Goal: Task Accomplishment & Management: Use online tool/utility

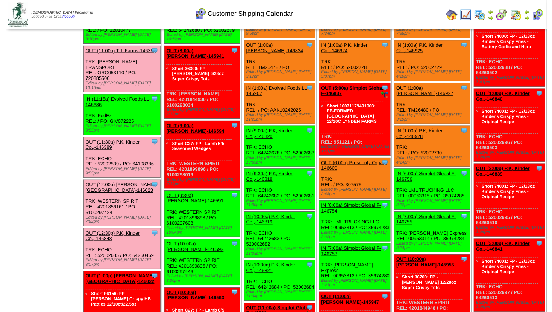
scroll to position [284, 0]
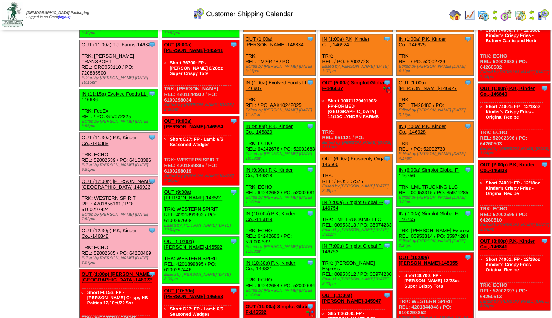
click at [108, 271] on link "OUT (1:00p) [PERSON_NAME][GEOGRAPHIC_DATA]-146022" at bounding box center [117, 276] width 70 height 11
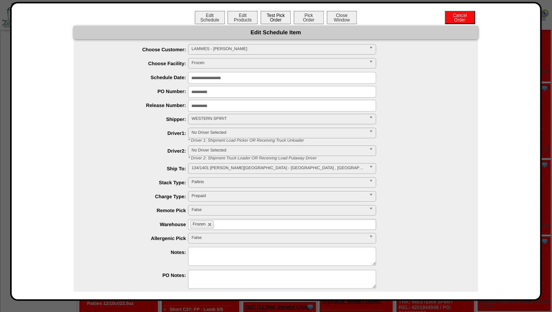
click at [275, 20] on button "Test Pick Order" at bounding box center [276, 17] width 30 height 13
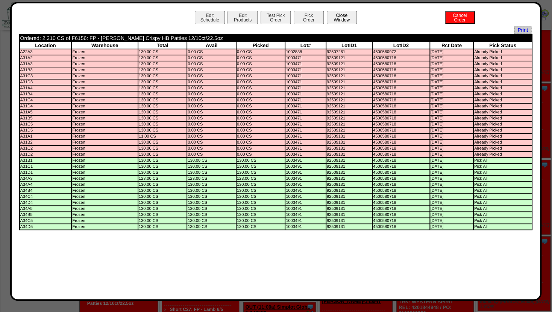
click at [340, 14] on button "Close Window" at bounding box center [342, 17] width 30 height 13
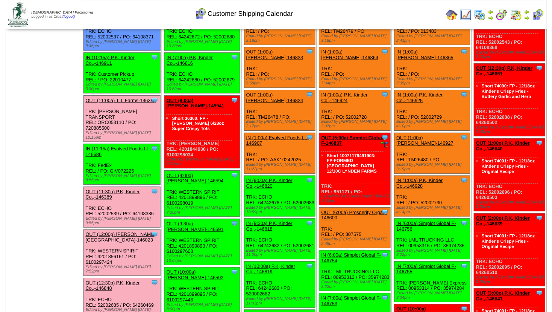
scroll to position [244, 0]
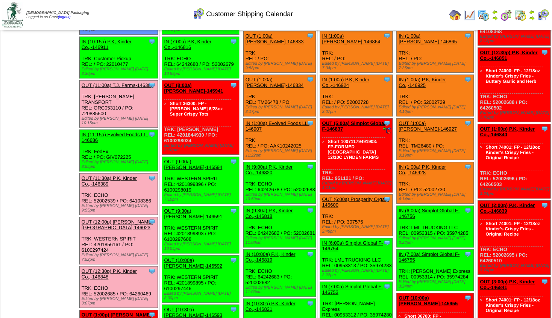
click at [111, 219] on link "OUT (12:00p) Lamb-Weston-146023" at bounding box center [118, 224] width 72 height 11
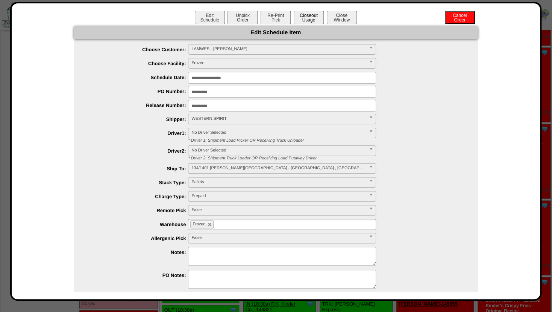
click at [309, 13] on button "Closeout Usage" at bounding box center [309, 17] width 30 height 13
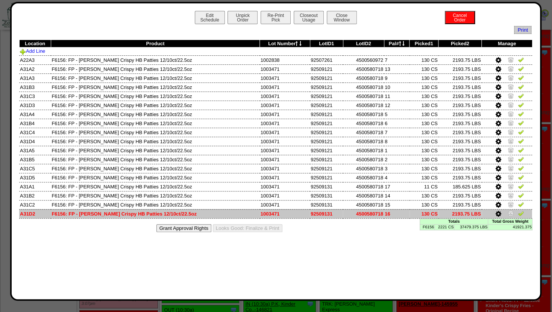
click at [509, 211] on img at bounding box center [511, 213] width 6 height 6
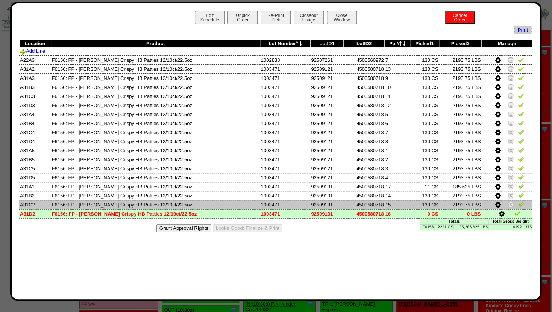
click at [510, 205] on img at bounding box center [511, 204] width 6 height 6
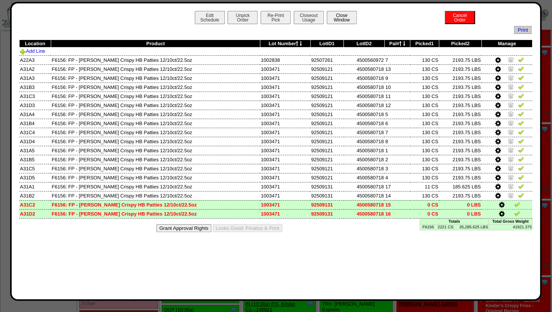
click at [345, 19] on button "Close Window" at bounding box center [342, 17] width 30 height 13
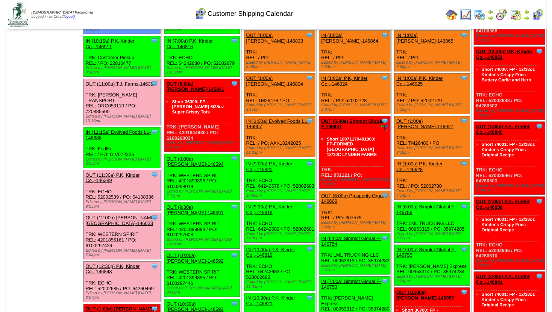
scroll to position [284, 0]
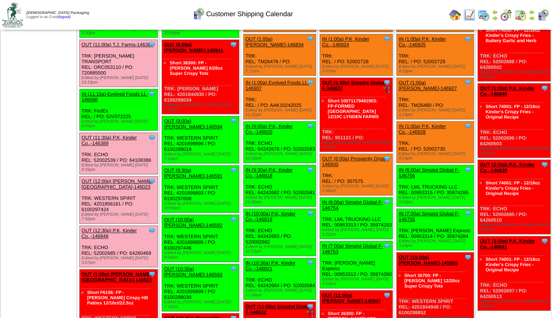
click at [117, 271] on link "OUT (1:00p) [PERSON_NAME][GEOGRAPHIC_DATA]-146022" at bounding box center [117, 276] width 70 height 11
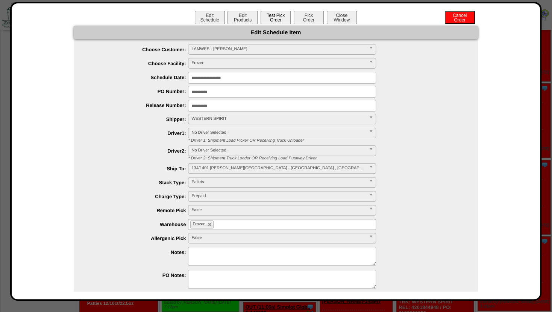
click at [277, 19] on button "Test Pick Order" at bounding box center [276, 17] width 30 height 13
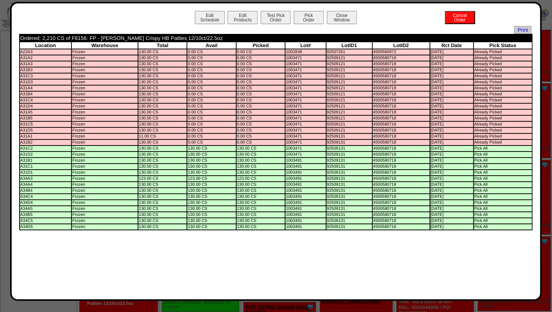
click at [30, 175] on td "A31D1" at bounding box center [46, 172] width 52 height 5
click at [306, 22] on button "Pick Order" at bounding box center [309, 17] width 30 height 13
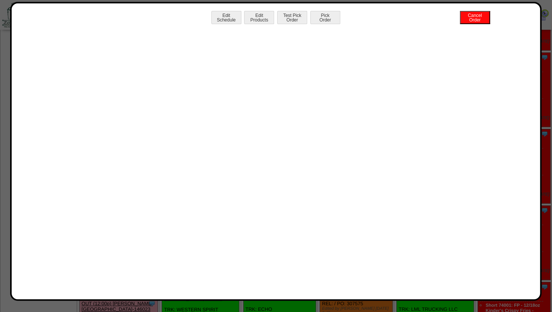
scroll to position [122, 0]
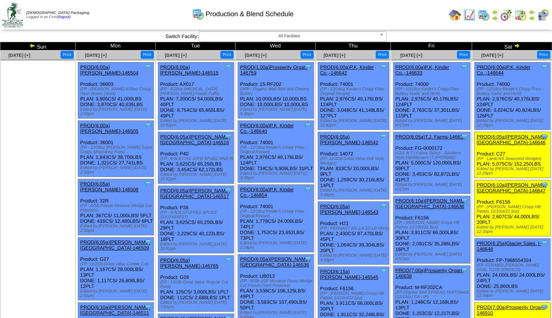
click at [499, 304] on link "PROD(7:00a)Prosperity Organ-146910" at bounding box center [511, 309] width 68 height 11
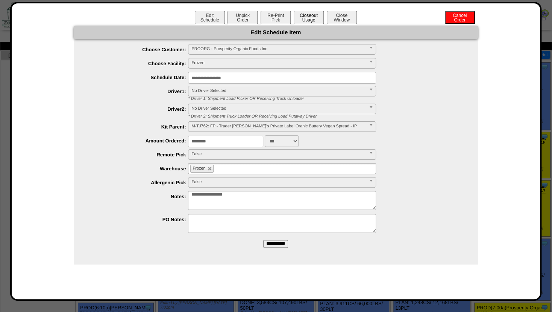
click at [308, 17] on button "Closeout Usage" at bounding box center [309, 17] width 30 height 13
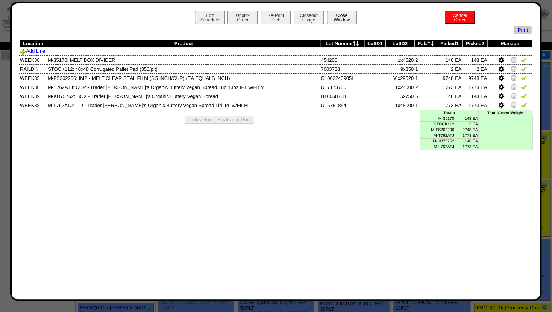
click at [347, 20] on button "Close Window" at bounding box center [342, 17] width 30 height 13
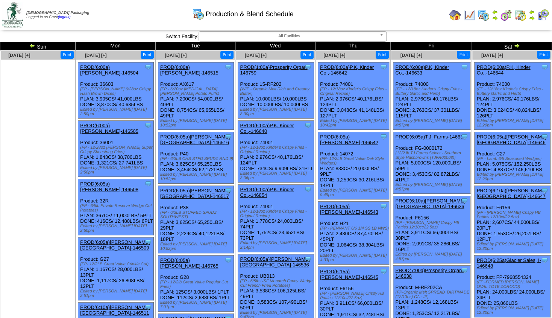
click at [473, 15] on img at bounding box center [470, 15] width 12 height 12
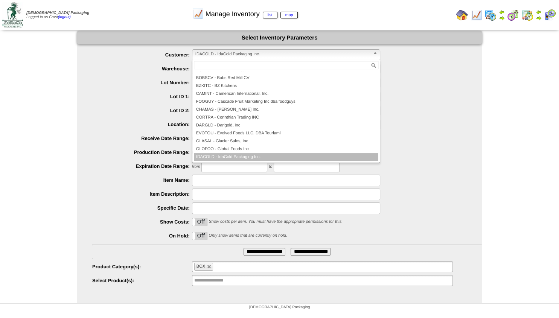
click at [240, 53] on span "IDACOLD - IdaCold Packaging Inc." at bounding box center [282, 54] width 175 height 9
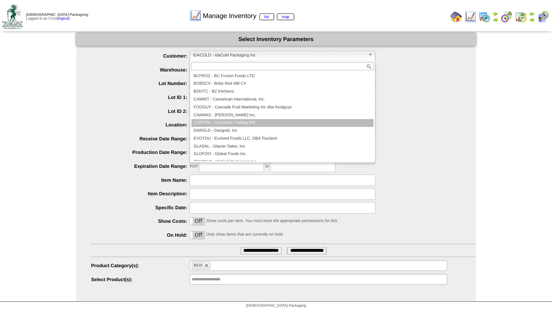
scroll to position [53, 0]
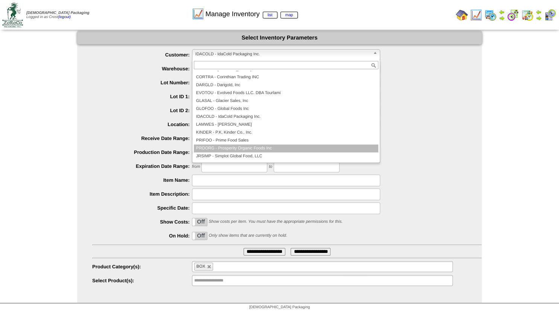
click at [226, 147] on li "PROORG - Prosperity Organic Foods Inc" at bounding box center [286, 149] width 184 height 8
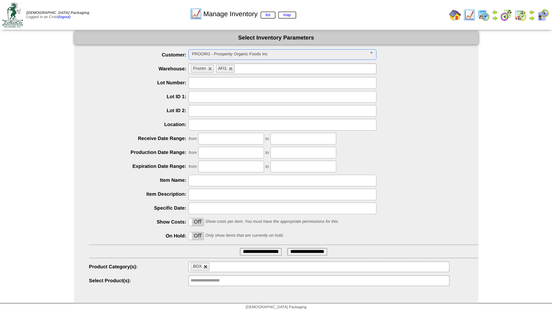
click at [207, 269] on li "BOX" at bounding box center [200, 267] width 19 height 8
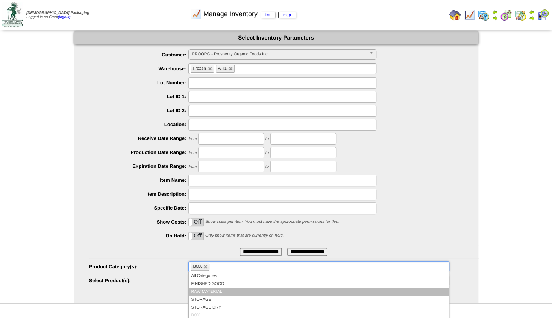
click at [207, 292] on li "RAW MATERIAL" at bounding box center [319, 292] width 260 height 8
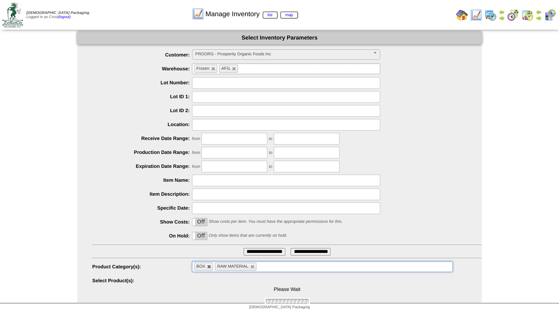
click at [211, 267] on link at bounding box center [209, 267] width 5 height 5
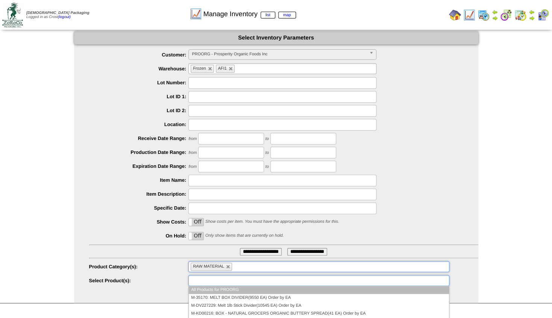
click at [210, 277] on input "text" at bounding box center [215, 280] width 48 height 9
click at [215, 281] on input "text" at bounding box center [215, 280] width 48 height 9
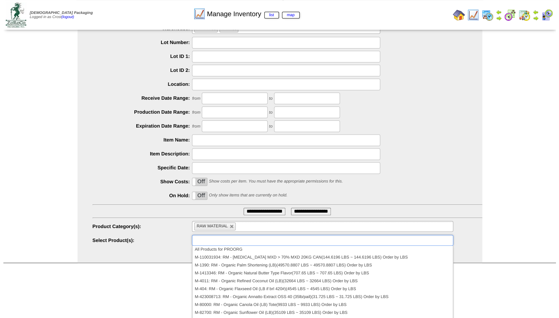
scroll to position [0, 0]
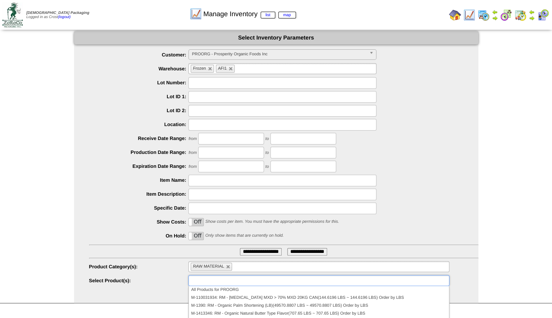
type input "**********"
click at [205, 79] on input "text" at bounding box center [283, 83] width 188 height 12
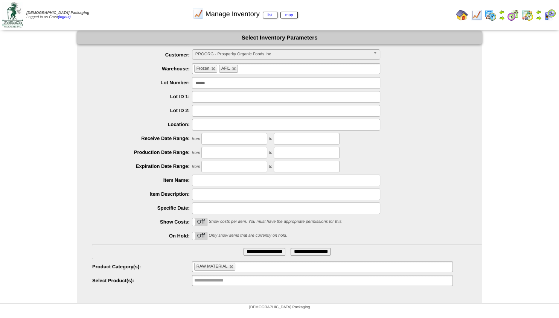
type input "******"
click at [150, 94] on label "Lot ID 1:" at bounding box center [142, 97] width 100 height 6
click at [247, 253] on input "**********" at bounding box center [264, 252] width 42 height 8
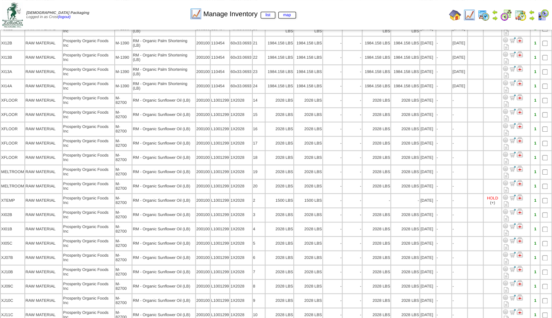
scroll to position [314, 0]
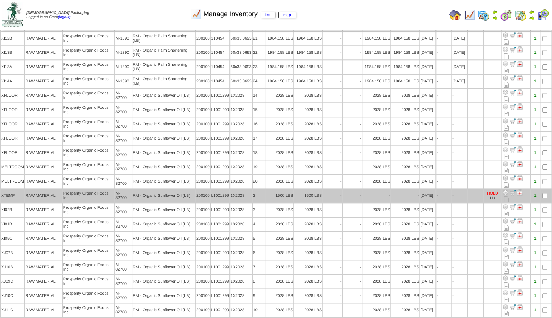
click at [506, 189] on img at bounding box center [506, 192] width 6 height 6
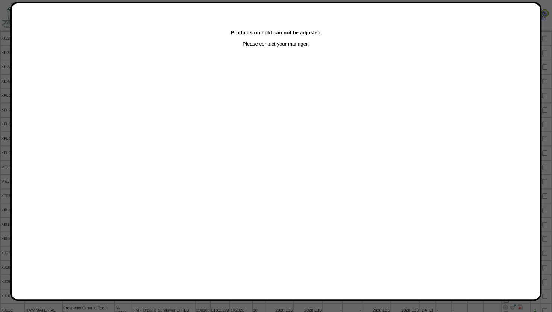
click at [7, 110] on div at bounding box center [276, 25] width 552 height 679
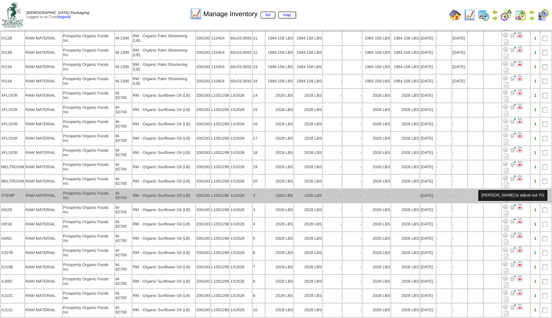
click at [493, 193] on div "Cordy to adjust out YG" at bounding box center [513, 195] width 69 height 11
click at [520, 189] on img at bounding box center [520, 192] width 6 height 6
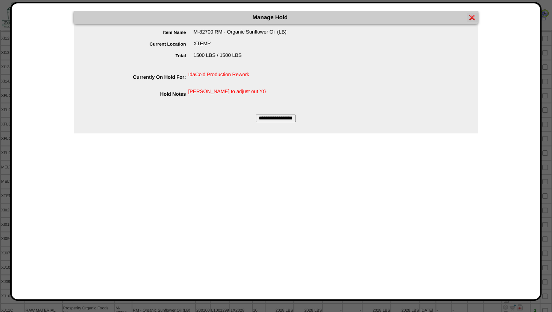
click at [281, 117] on input "**********" at bounding box center [276, 118] width 40 height 8
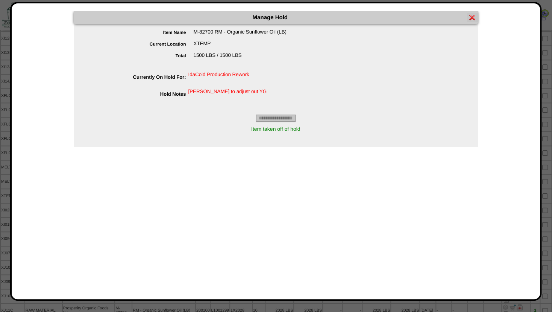
click at [3, 162] on div at bounding box center [276, 25] width 552 height 679
click at [9, 159] on div at bounding box center [276, 25] width 552 height 679
click at [8, 159] on div at bounding box center [276, 25] width 552 height 679
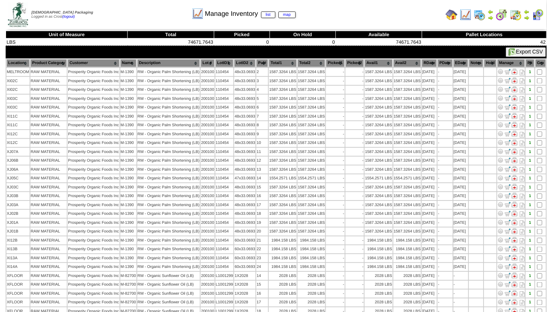
scroll to position [314, 0]
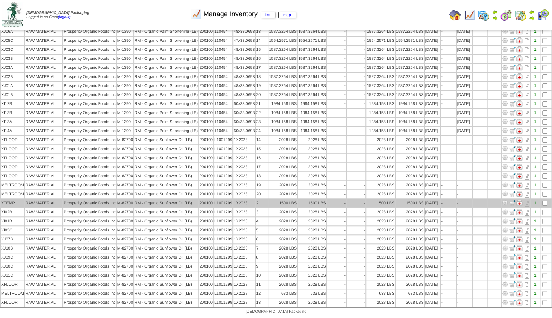
click at [505, 200] on img at bounding box center [505, 203] width 6 height 6
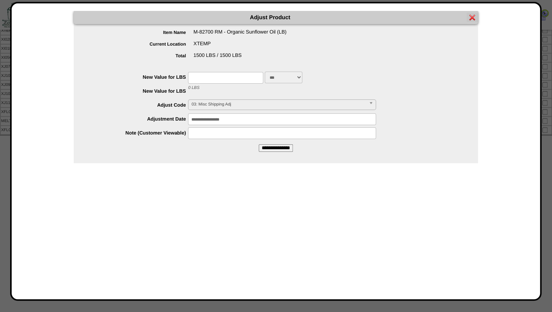
click at [199, 77] on input "text" at bounding box center [225, 78] width 75 height 12
type input "*"
drag, startPoint x: 136, startPoint y: 102, endPoint x: 160, endPoint y: 105, distance: 24.7
click at [137, 102] on div "**********" at bounding box center [283, 105] width 389 height 12
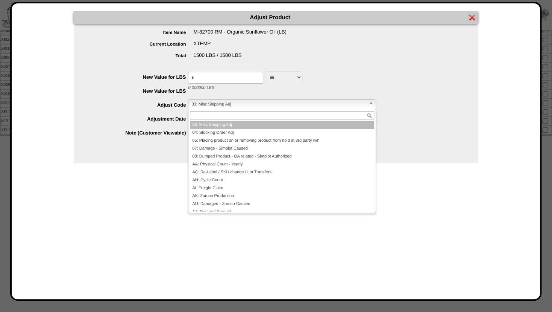
click at [202, 106] on span "03: Misc Shipping Adj" at bounding box center [279, 104] width 175 height 9
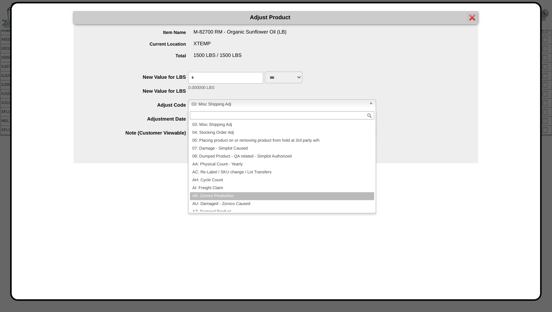
drag, startPoint x: 212, startPoint y: 196, endPoint x: 211, endPoint y: 192, distance: 4.7
click at [212, 196] on li "AK: Zoroco Production" at bounding box center [282, 196] width 184 height 8
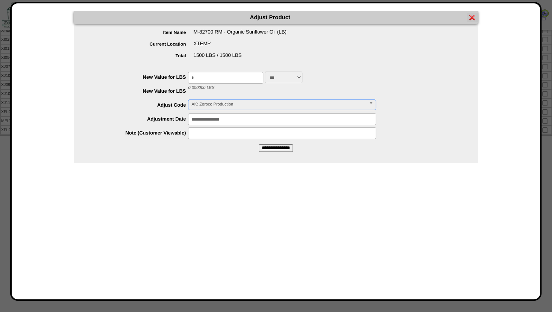
click at [203, 133] on input "text" at bounding box center [282, 133] width 188 height 12
type input "**********"
click at [266, 149] on input "**********" at bounding box center [276, 148] width 34 height 8
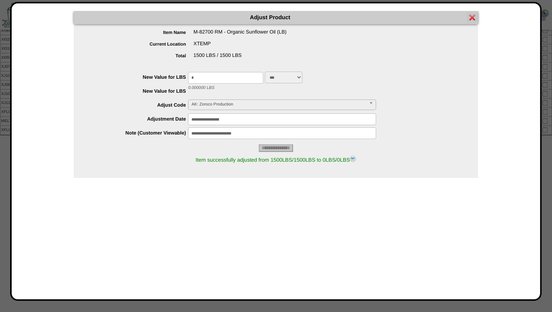
click at [356, 160] on img at bounding box center [353, 158] width 6 height 6
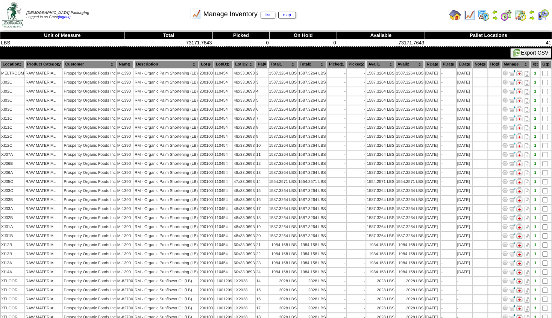
click at [471, 14] on img at bounding box center [470, 15] width 12 height 12
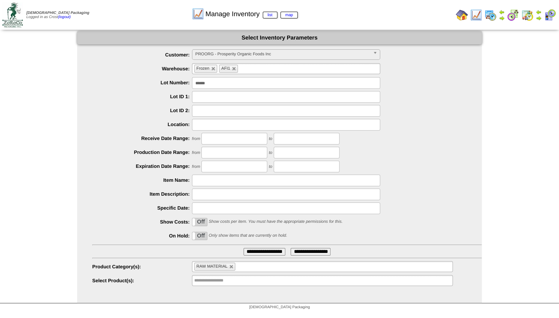
drag, startPoint x: 248, startPoint y: 88, endPoint x: 104, endPoint y: 71, distance: 144.7
click at [192, 77] on input "******" at bounding box center [286, 83] width 188 height 12
type input "******"
click at [249, 253] on input "**********" at bounding box center [264, 252] width 42 height 8
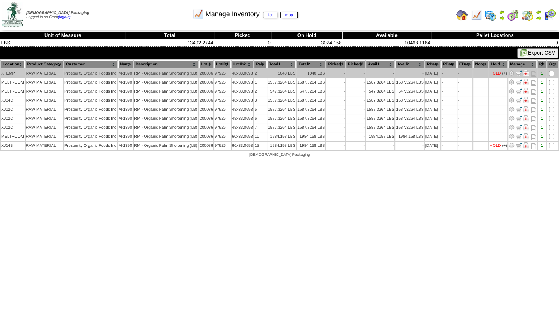
click at [525, 71] on img at bounding box center [526, 73] width 6 height 6
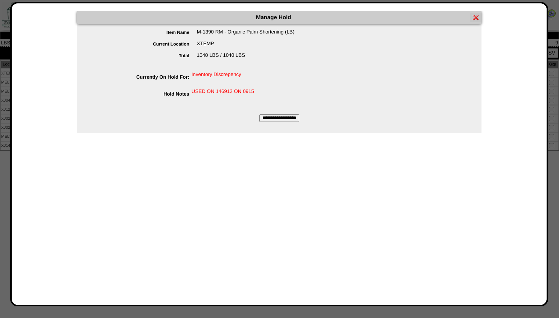
drag, startPoint x: 253, startPoint y: 91, endPoint x: 188, endPoint y: 87, distance: 65.6
click at [188, 87] on form "Item Name M-1390 RM - Organic Palm Shortening (LB) Current Location XTEMP Total…" at bounding box center [279, 75] width 405 height 93
copy div "USED ON 146912 ON 0915"
click at [395, 84] on form "Item Name M-1390 RM - Organic Palm Shortening (LB) Current Location XTEMP Total…" at bounding box center [279, 75] width 405 height 93
click at [285, 118] on input "**********" at bounding box center [279, 118] width 40 height 8
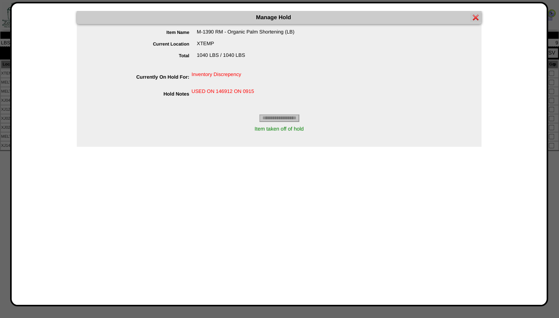
click at [475, 17] on img at bounding box center [476, 17] width 6 height 6
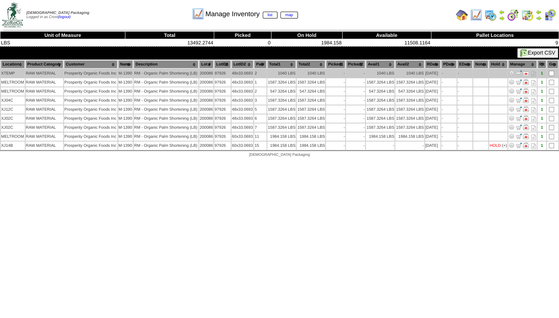
click at [512, 71] on img at bounding box center [511, 73] width 6 height 6
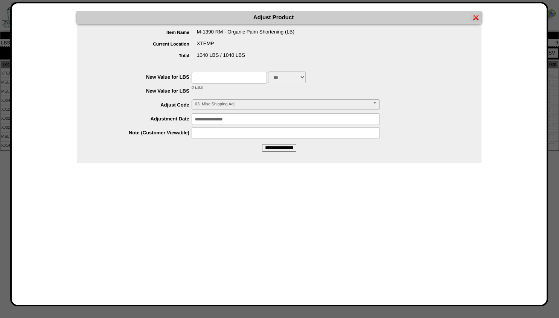
click at [195, 76] on input "text" at bounding box center [229, 78] width 75 height 12
type input "*"
drag, startPoint x: 182, startPoint y: 97, endPoint x: 199, endPoint y: 100, distance: 16.8
click at [187, 98] on ul "**********" at bounding box center [279, 105] width 405 height 67
click at [210, 103] on span "03: Misc Shipping Adj" at bounding box center [282, 104] width 175 height 9
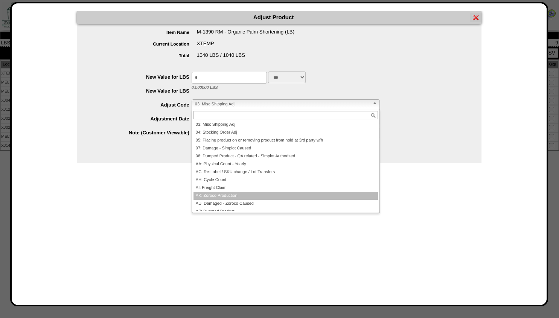
click at [217, 194] on li "AK: Zoroco Production" at bounding box center [285, 196] width 184 height 8
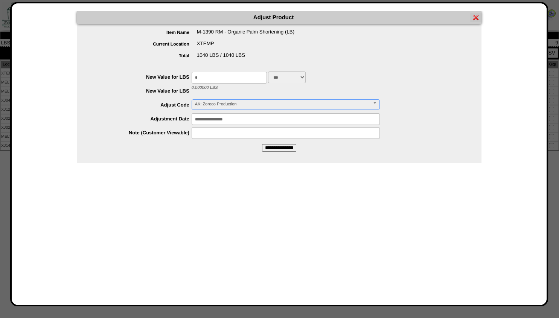
click at [202, 133] on input "text" at bounding box center [286, 133] width 188 height 12
type input "**********"
click at [265, 146] on input "**********" at bounding box center [279, 148] width 34 height 8
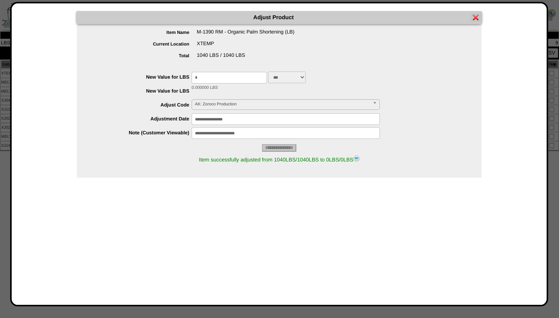
click at [359, 158] on img at bounding box center [356, 158] width 6 height 6
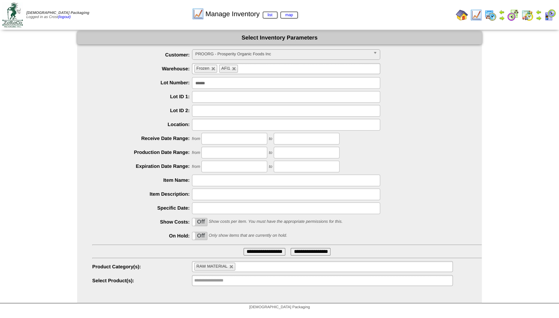
click at [461, 13] on img at bounding box center [462, 15] width 12 height 12
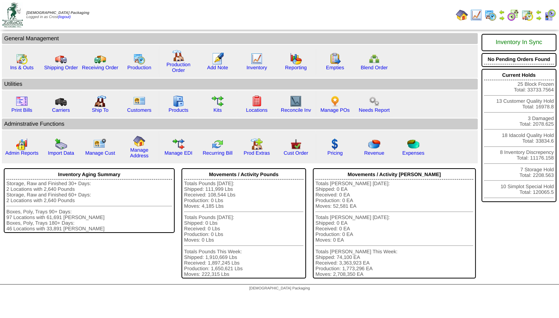
click at [539, 17] on img at bounding box center [538, 18] width 6 height 6
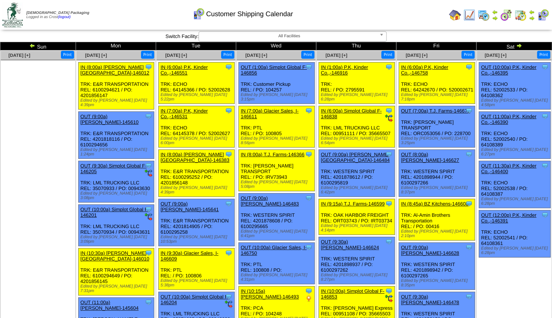
click at [519, 46] on img at bounding box center [519, 46] width 6 height 6
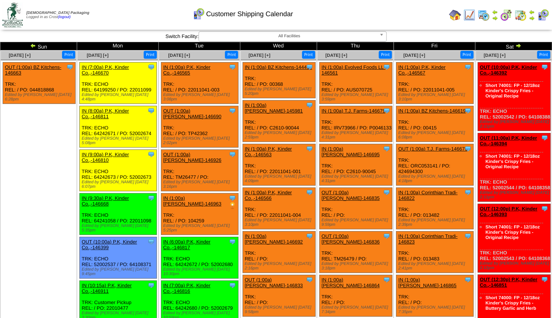
click at [518, 47] on img at bounding box center [519, 46] width 6 height 6
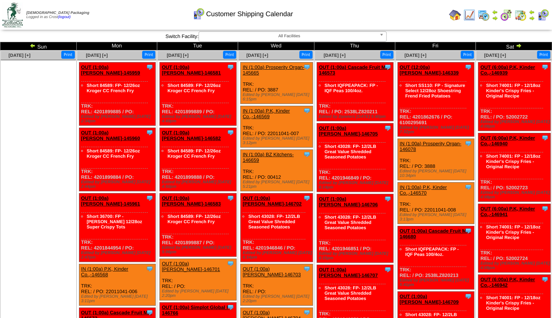
click at [36, 46] on img at bounding box center [33, 46] width 6 height 6
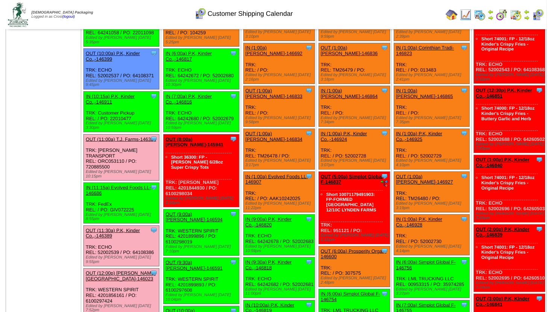
scroll to position [207, 0]
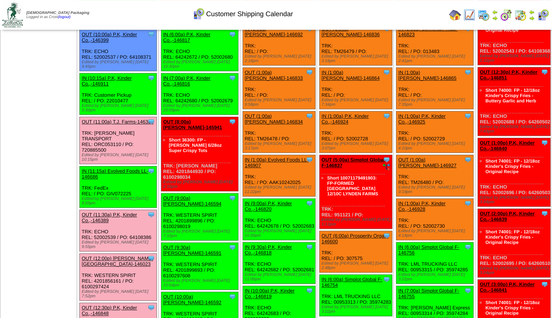
click at [192, 119] on link "OUT (8:00a) Lamb-Weston-145941" at bounding box center [192, 124] width 59 height 11
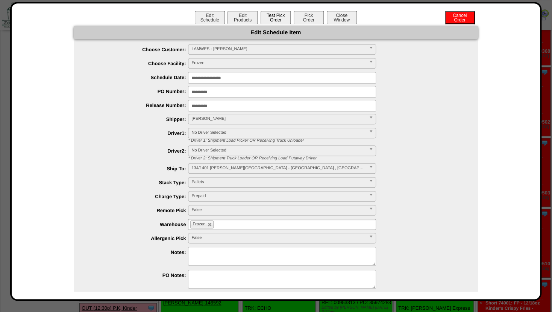
click at [269, 22] on button "Test Pick Order" at bounding box center [276, 17] width 30 height 13
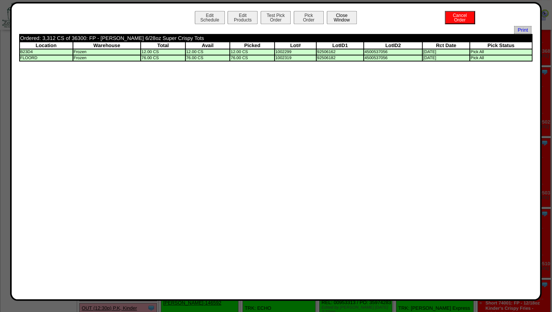
click at [339, 19] on button "Close Window" at bounding box center [342, 17] width 30 height 13
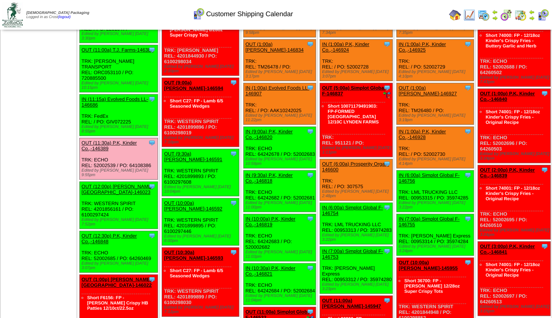
scroll to position [279, 0]
click at [494, 16] on img at bounding box center [495, 18] width 6 height 6
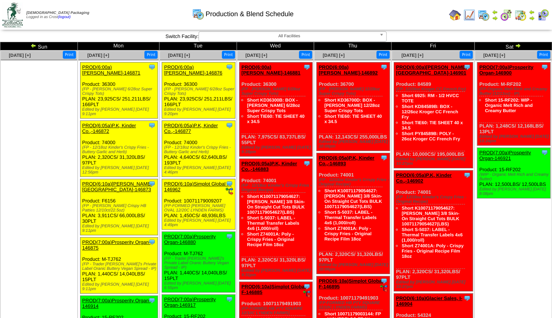
click at [37, 45] on img at bounding box center [33, 46] width 6 height 6
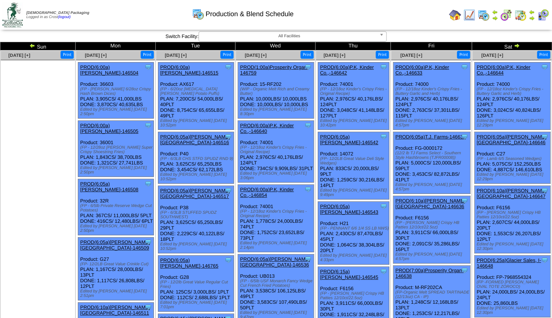
click at [517, 46] on img at bounding box center [517, 46] width 6 height 6
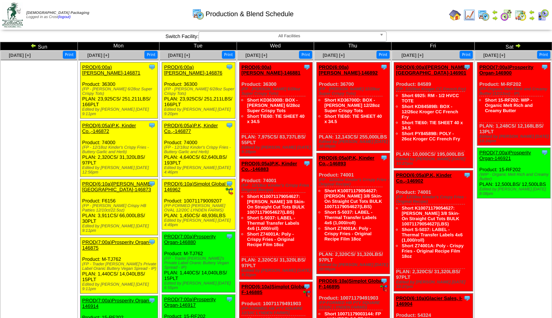
click at [35, 45] on img at bounding box center [33, 46] width 6 height 6
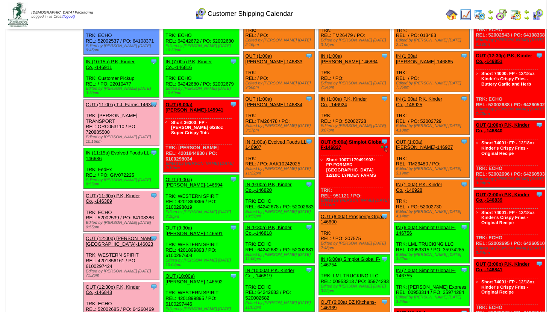
scroll to position [209, 0]
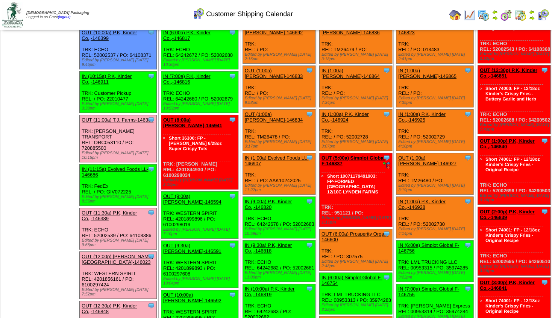
click at [105, 117] on link "OUT (11:00a) T.J. Farms-146388" at bounding box center [118, 120] width 72 height 6
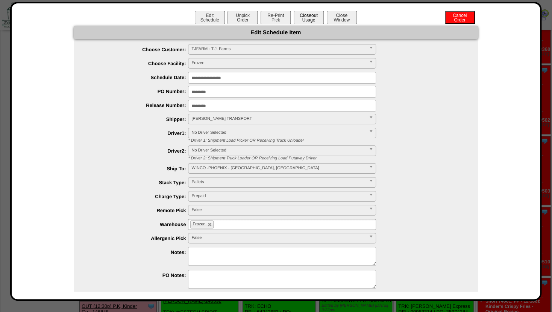
click at [308, 18] on button "Closeout Usage" at bounding box center [309, 17] width 30 height 13
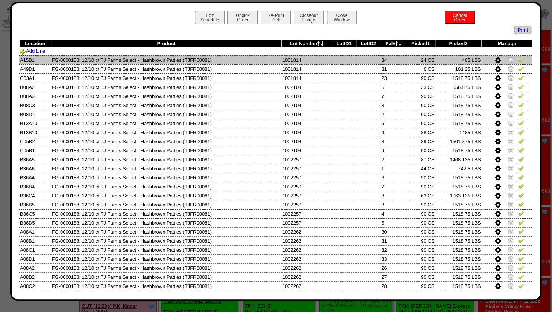
click at [508, 59] on img at bounding box center [511, 59] width 6 height 6
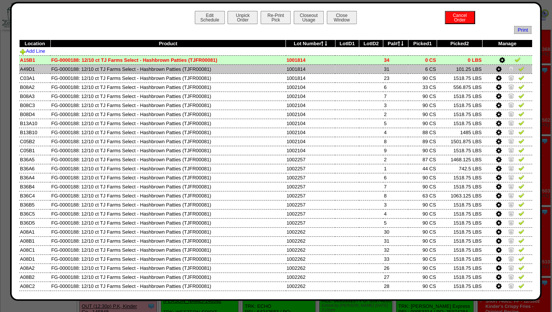
click at [508, 67] on img at bounding box center [511, 68] width 6 height 6
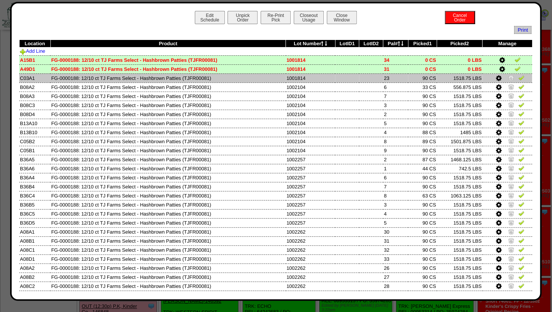
click at [508, 77] on img at bounding box center [511, 78] width 6 height 6
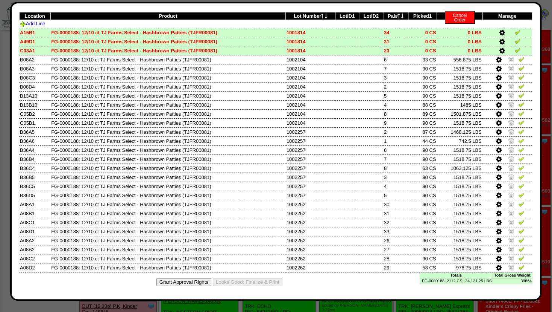
scroll to position [0, 0]
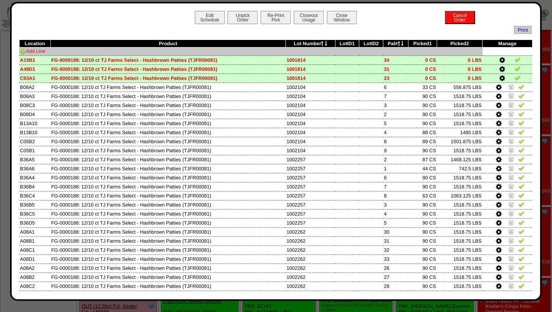
click at [37, 50] on link "Add Line" at bounding box center [32, 51] width 25 height 6
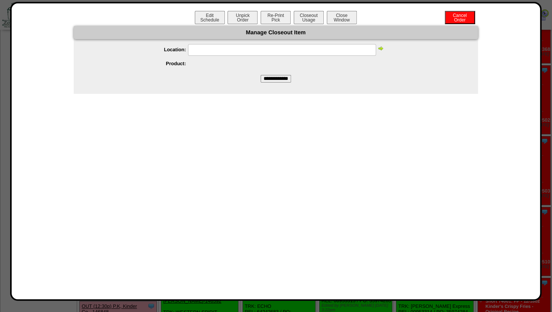
click at [206, 50] on input "text" at bounding box center [282, 50] width 188 height 12
type input "*****"
click at [381, 47] on img at bounding box center [381, 48] width 6 height 6
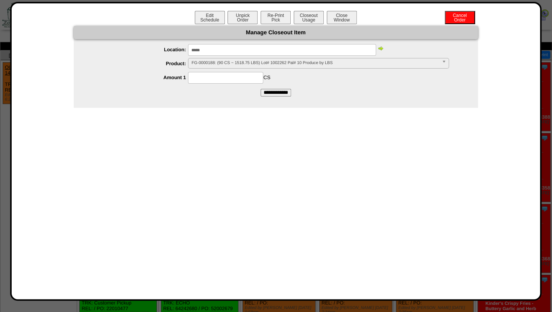
click at [209, 80] on input at bounding box center [225, 78] width 75 height 12
type input "**"
click at [318, 75] on div "** CS" at bounding box center [283, 78] width 389 height 12
click at [277, 94] on input "**********" at bounding box center [276, 93] width 30 height 8
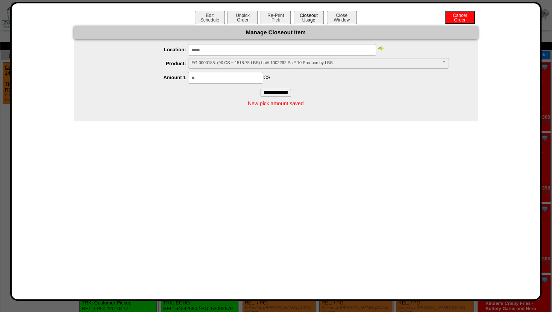
click at [309, 17] on button "Closeout Usage" at bounding box center [309, 17] width 30 height 13
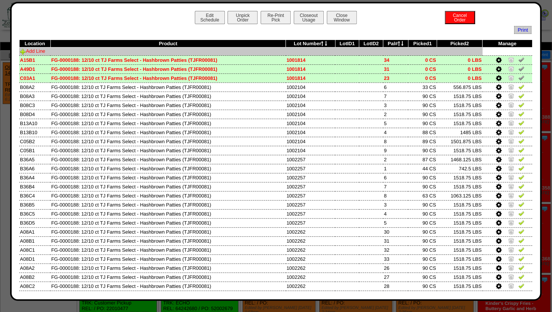
click at [32, 50] on link "Add Line" at bounding box center [32, 51] width 25 height 6
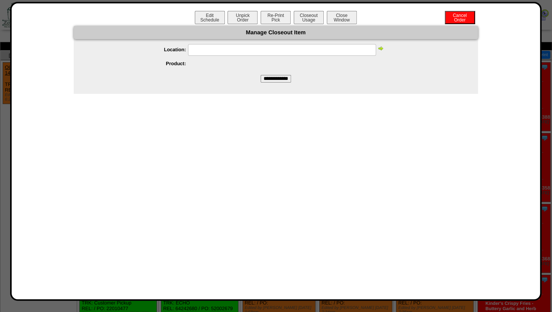
click at [221, 49] on input "text" at bounding box center [282, 50] width 188 height 12
type input "*****"
click at [382, 47] on img at bounding box center [381, 48] width 6 height 6
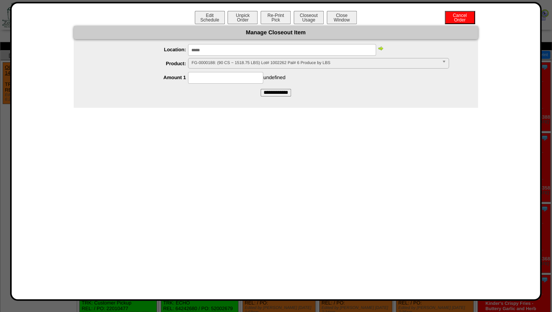
click at [380, 47] on img at bounding box center [381, 48] width 6 height 6
click at [215, 76] on input at bounding box center [225, 78] width 75 height 12
type input "**"
drag, startPoint x: 133, startPoint y: 131, endPoint x: 208, endPoint y: 124, distance: 76.0
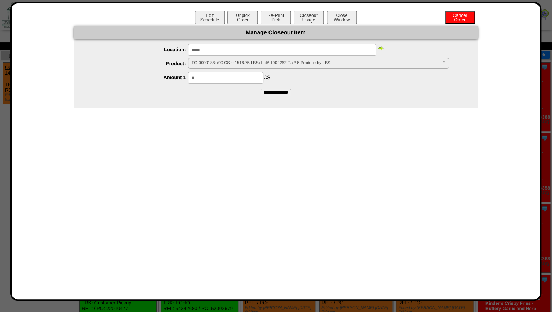
click at [136, 131] on div "**********" at bounding box center [276, 151] width 514 height 280
click at [271, 93] on input "**********" at bounding box center [276, 93] width 30 height 8
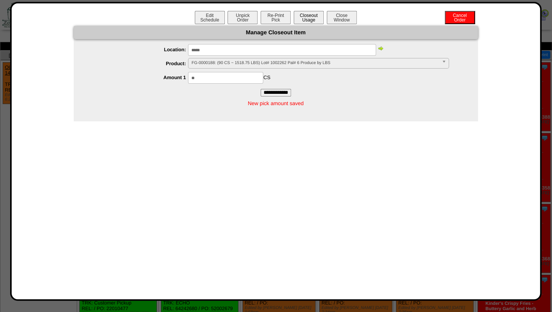
click at [300, 20] on button "Closeout Usage" at bounding box center [309, 17] width 30 height 13
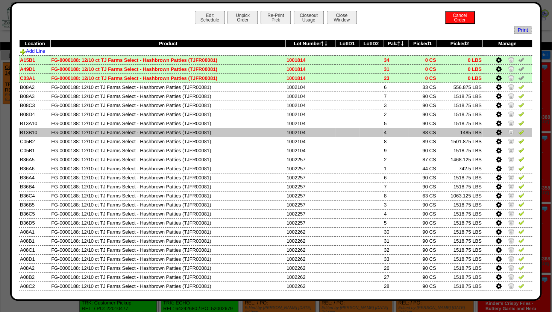
click at [496, 132] on icon at bounding box center [499, 132] width 6 height 7
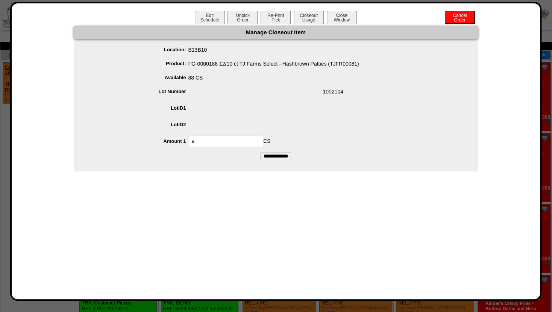
drag, startPoint x: 216, startPoint y: 141, endPoint x: 69, endPoint y: 146, distance: 146.5
click at [188, 139] on input "**" at bounding box center [225, 141] width 75 height 12
type input "**"
click at [266, 110] on span at bounding box center [283, 109] width 389 height 14
click at [269, 154] on input "**********" at bounding box center [276, 156] width 30 height 8
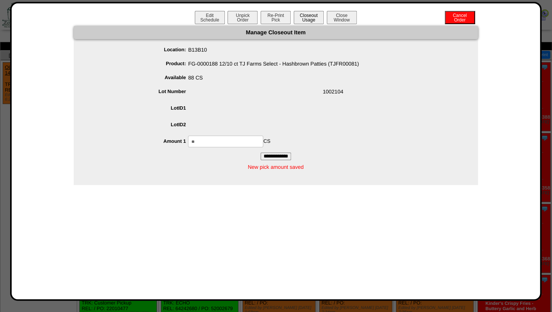
click at [309, 20] on button "Closeout Usage" at bounding box center [309, 17] width 30 height 13
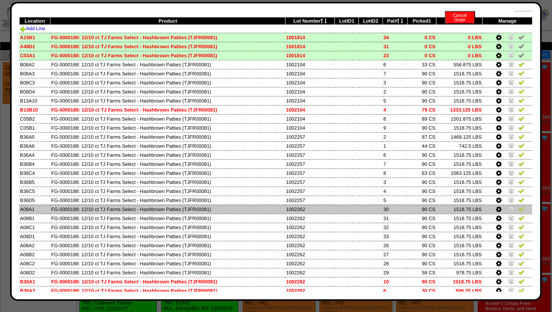
scroll to position [46, 0]
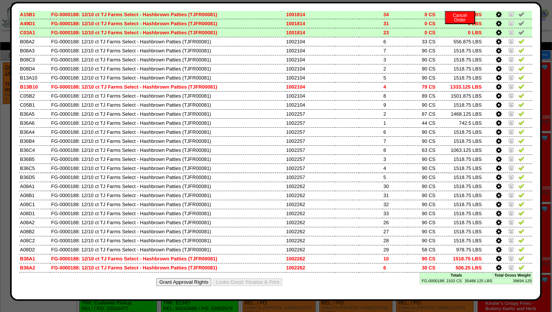
click at [496, 265] on icon at bounding box center [499, 267] width 6 height 7
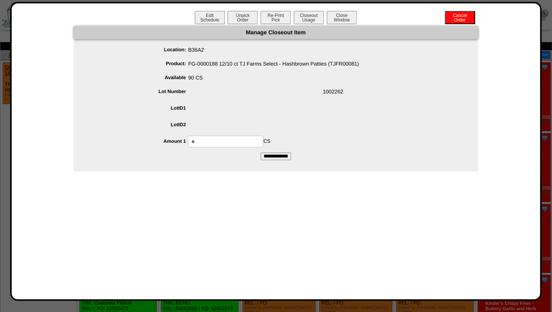
drag, startPoint x: 205, startPoint y: 139, endPoint x: 151, endPoint y: 140, distance: 53.8
click at [188, 140] on input "**" at bounding box center [225, 141] width 75 height 12
type input "**"
drag, startPoint x: 305, startPoint y: 116, endPoint x: 268, endPoint y: 154, distance: 53.0
click at [304, 117] on ul "Location: B36A2 Product: FG-0000188 12/10 ct TJ Farms Select - Hashbrown Pattie…" at bounding box center [276, 95] width 405 height 103
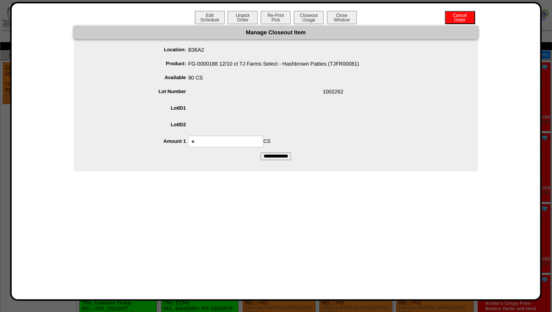
click at [274, 153] on input "**********" at bounding box center [276, 156] width 30 height 8
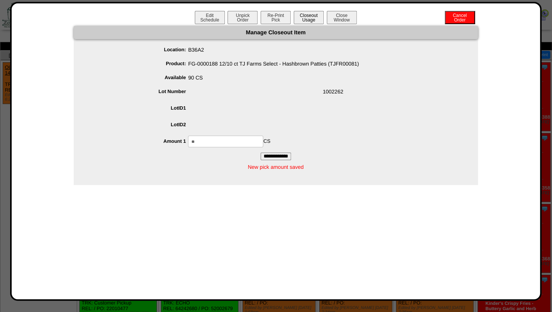
click at [303, 19] on button "Closeout Usage" at bounding box center [309, 17] width 30 height 13
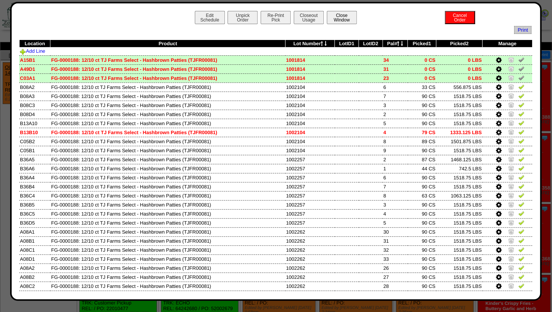
click at [336, 18] on button "Close Window" at bounding box center [342, 17] width 30 height 13
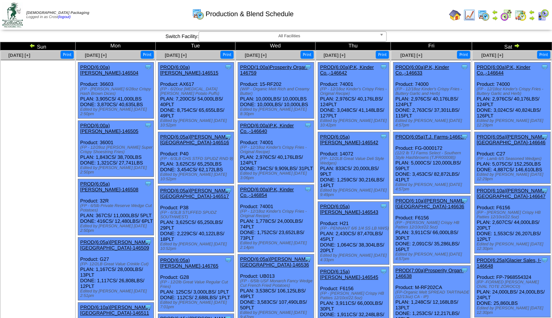
click at [471, 13] on img at bounding box center [470, 15] width 12 height 12
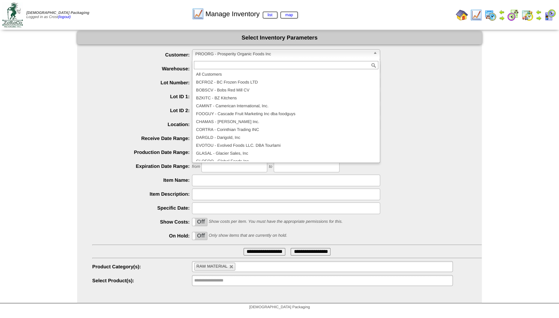
click at [217, 55] on span "PROORG - Prosperity Organic Foods Inc" at bounding box center [282, 54] width 175 height 9
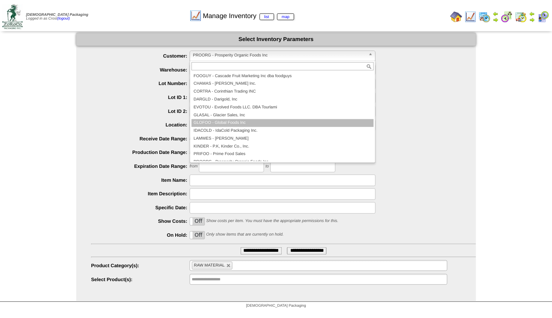
scroll to position [68, 0]
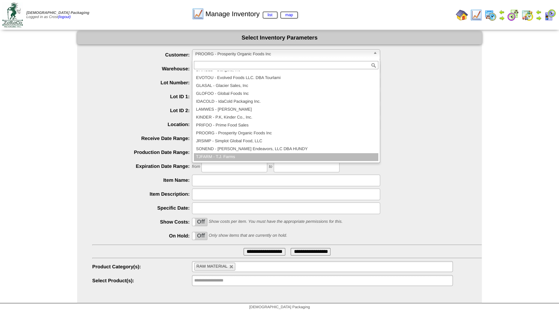
click at [232, 155] on li "TJFARM - T.J. Farms" at bounding box center [286, 157] width 184 height 8
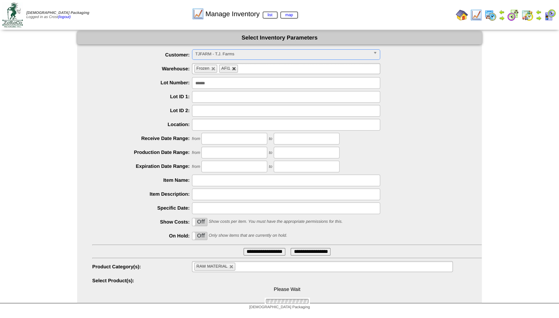
click at [235, 67] on link at bounding box center [234, 69] width 5 height 5
drag, startPoint x: 222, startPoint y: 85, endPoint x: 138, endPoint y: 87, distance: 83.2
click at [192, 87] on input "******" at bounding box center [286, 83] width 188 height 12
click at [251, 268] on ul "RAW MATERIAL" at bounding box center [322, 266] width 261 height 11
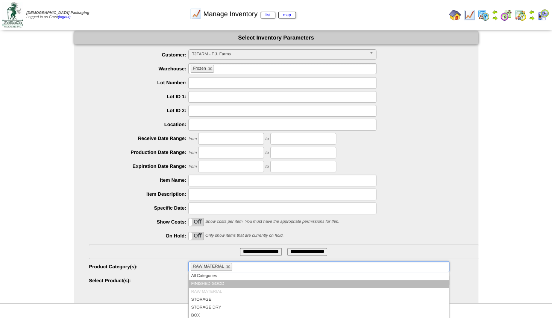
click at [226, 283] on li "FINISHED GOOD" at bounding box center [319, 284] width 260 height 8
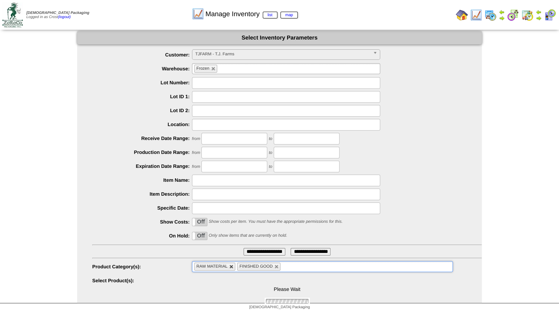
click at [232, 267] on link at bounding box center [231, 267] width 5 height 5
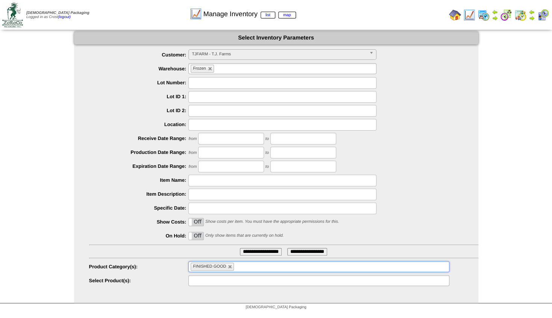
click at [209, 280] on input "text" at bounding box center [215, 280] width 48 height 9
click at [250, 281] on ul at bounding box center [319, 280] width 261 height 11
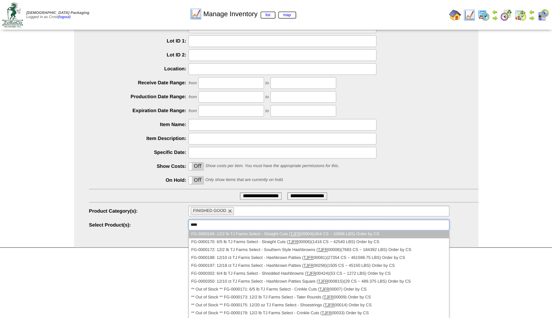
scroll to position [59, 0]
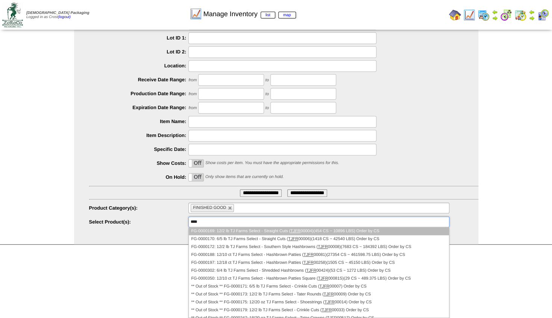
type input "**********"
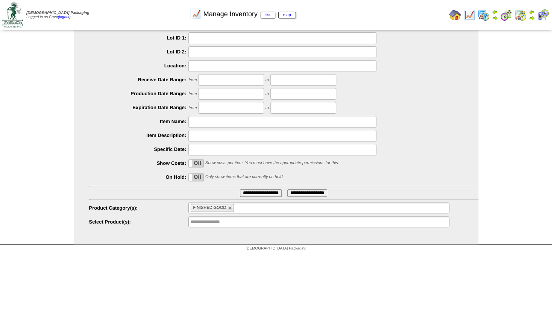
scroll to position [0, 0]
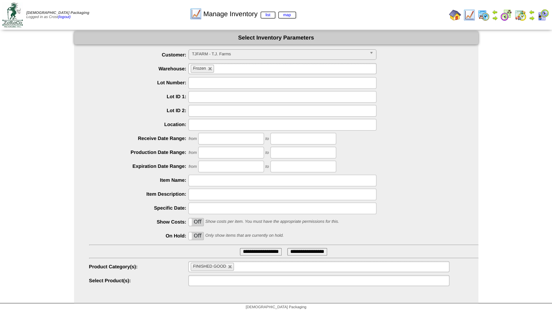
click at [213, 279] on input "text" at bounding box center [215, 280] width 48 height 9
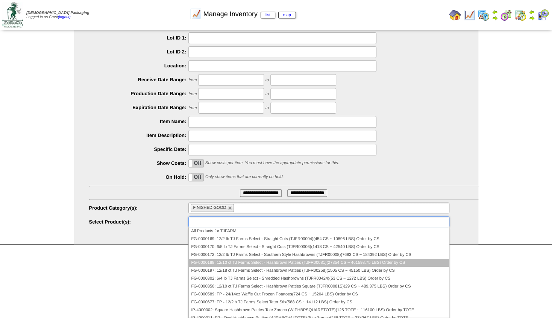
click at [277, 262] on li "FG-0000188: 12/10 ct TJ Farms Select - Hashbrown Patties (TJFR00081)(27354 CS ~…" at bounding box center [319, 263] width 260 height 8
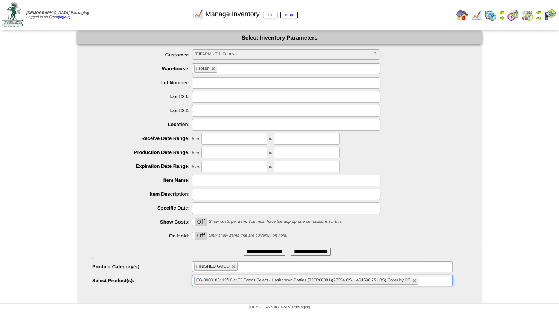
click at [263, 251] on input "**********" at bounding box center [264, 252] width 42 height 8
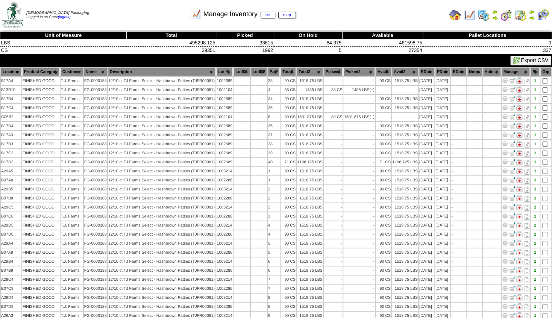
click at [226, 70] on th "Lot #" at bounding box center [224, 72] width 17 height 8
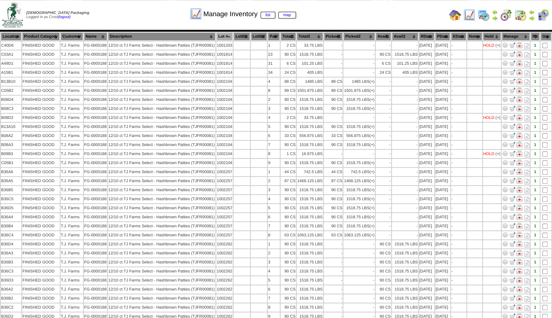
scroll to position [50, 0]
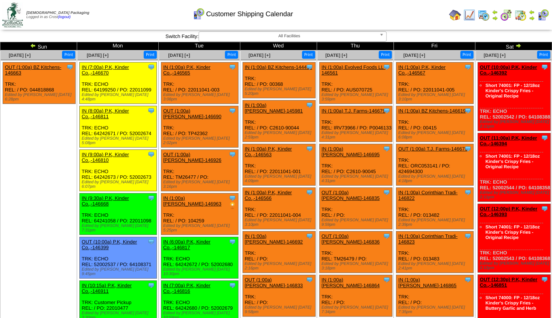
click at [528, 17] on td at bounding box center [532, 15] width 8 height 14
click at [533, 16] on img at bounding box center [532, 18] width 6 height 6
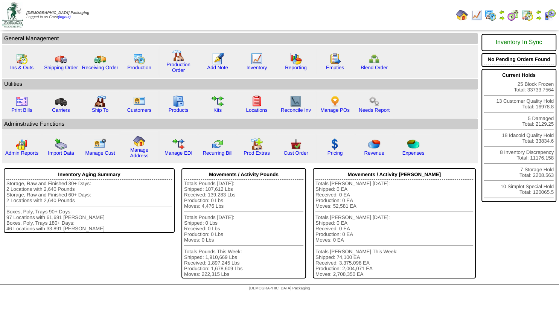
click at [537, 17] on img at bounding box center [538, 18] width 6 height 6
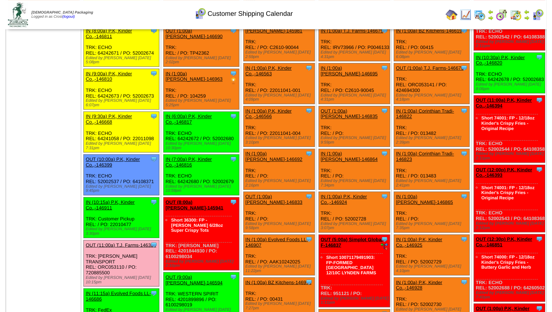
scroll to position [81, 0]
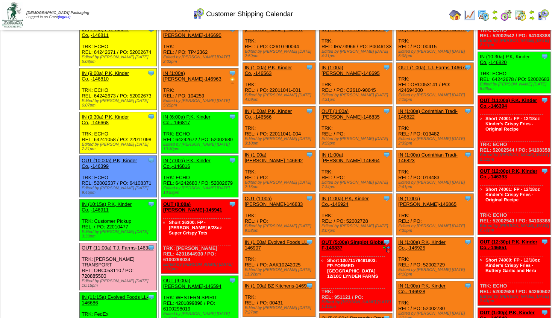
click at [110, 245] on link "OUT (11:00a) T.J. Farms-146388" at bounding box center [118, 248] width 72 height 6
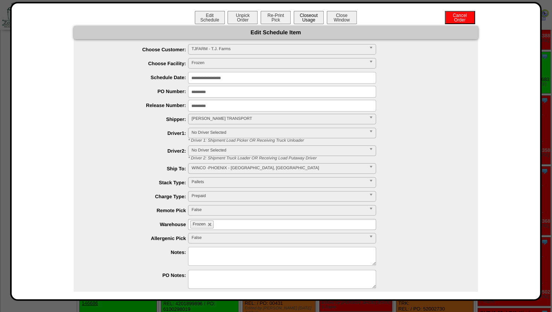
click at [309, 23] on button "Closeout Usage" at bounding box center [309, 17] width 30 height 13
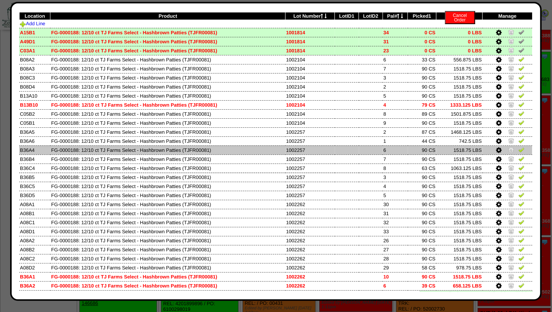
scroll to position [46, 0]
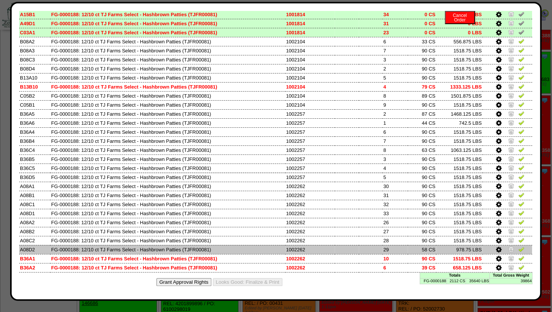
click at [496, 247] on icon at bounding box center [499, 249] width 6 height 7
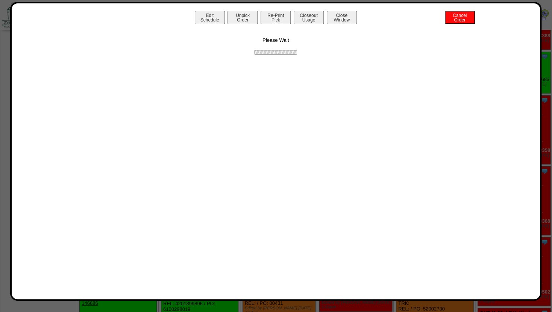
scroll to position [0, 0]
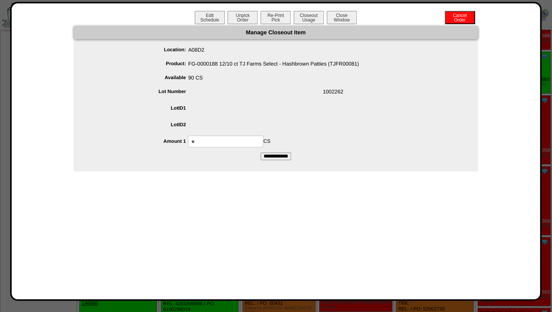
drag, startPoint x: 225, startPoint y: 143, endPoint x: 96, endPoint y: 137, distance: 129.6
click at [188, 137] on input "**" at bounding box center [225, 141] width 75 height 12
type input "**"
click at [277, 108] on span at bounding box center [283, 109] width 389 height 14
click at [269, 157] on input "**********" at bounding box center [276, 156] width 30 height 8
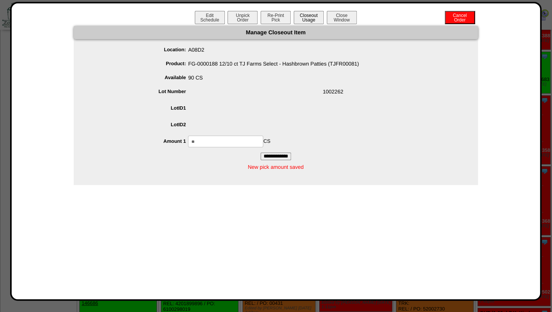
click at [308, 20] on button "Closeout Usage" at bounding box center [309, 17] width 30 height 13
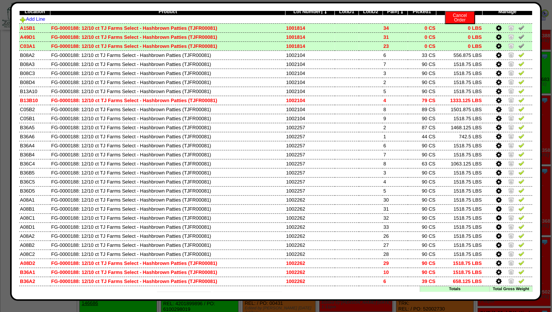
scroll to position [46, 0]
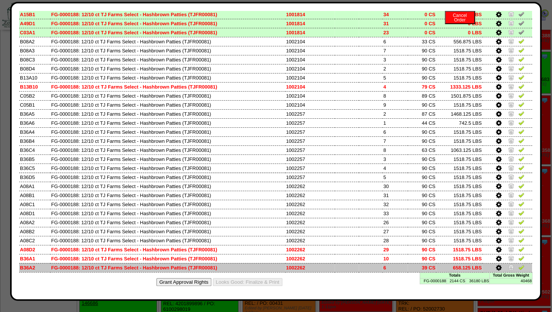
click at [496, 265] on icon at bounding box center [499, 267] width 6 height 7
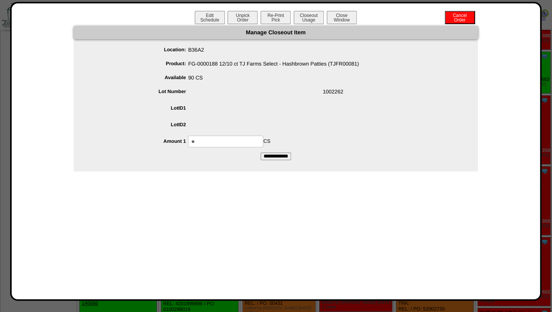
drag, startPoint x: 202, startPoint y: 140, endPoint x: 129, endPoint y: 140, distance: 72.3
click at [188, 138] on input "**" at bounding box center [225, 141] width 75 height 12
type input "*"
click at [260, 111] on span at bounding box center [283, 109] width 389 height 14
click at [271, 157] on input "**********" at bounding box center [276, 156] width 30 height 8
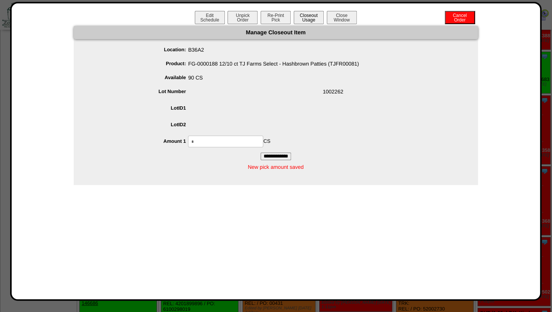
click at [315, 15] on button "Closeout Usage" at bounding box center [309, 17] width 30 height 13
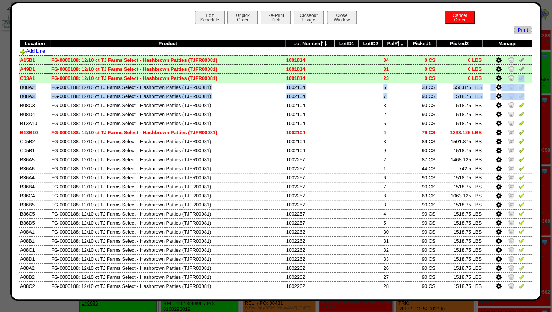
drag, startPoint x: 525, startPoint y: 82, endPoint x: 526, endPoint y: 100, distance: 17.8
click at [526, 102] on div "Edit Schedule Unpick Order Re-Print Pick Closeout Usage Cancel Order Close Wind…" at bounding box center [276, 151] width 514 height 280
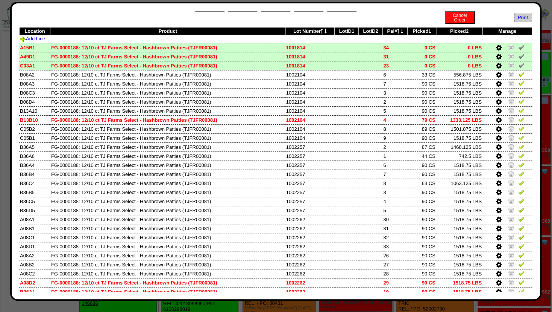
scroll to position [46, 0]
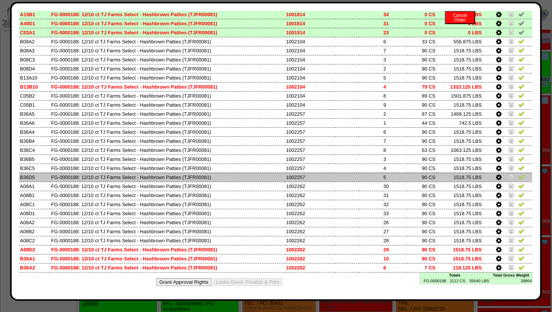
click at [353, 173] on td at bounding box center [347, 176] width 24 height 9
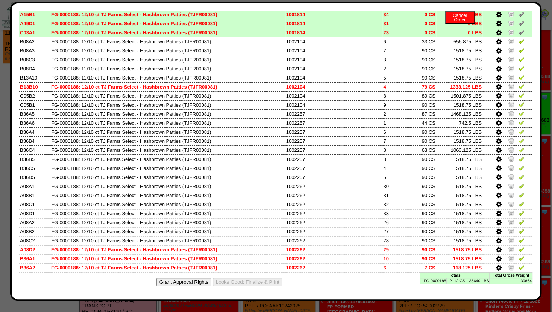
scroll to position [0, 0]
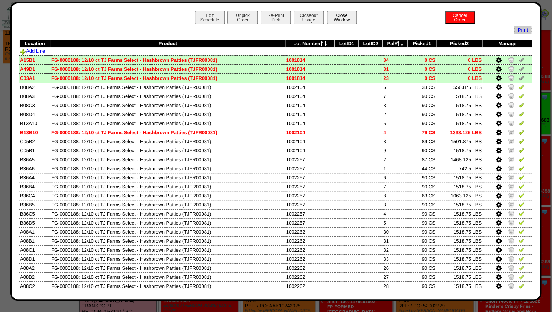
click at [348, 18] on button "Close Window" at bounding box center [342, 17] width 30 height 13
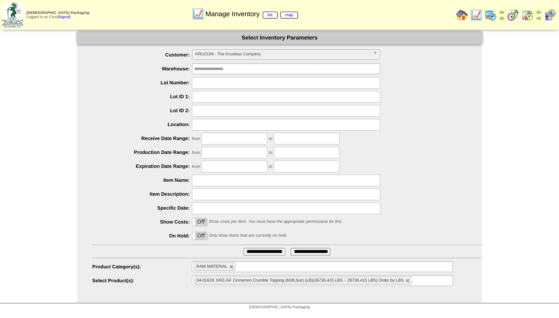
click at [537, 19] on img at bounding box center [538, 18] width 6 height 6
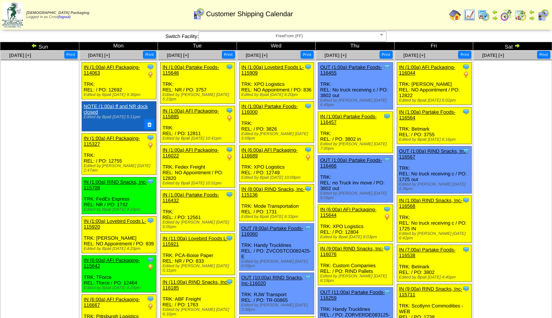
click at [36, 46] on img at bounding box center [34, 46] width 6 height 6
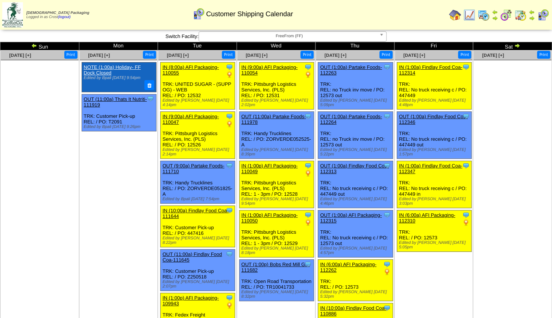
click at [271, 37] on span "FreeFrom (FF)" at bounding box center [289, 36] width 175 height 9
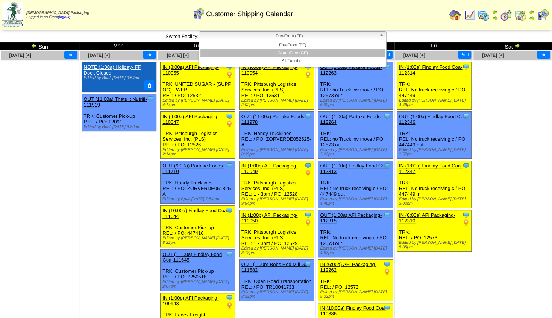
click at [278, 53] on li "GlutenFree (GF)" at bounding box center [293, 53] width 184 height 8
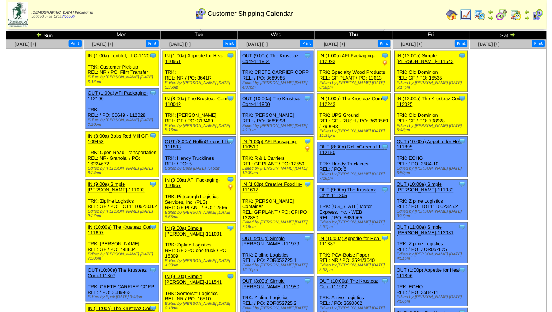
scroll to position [41, 0]
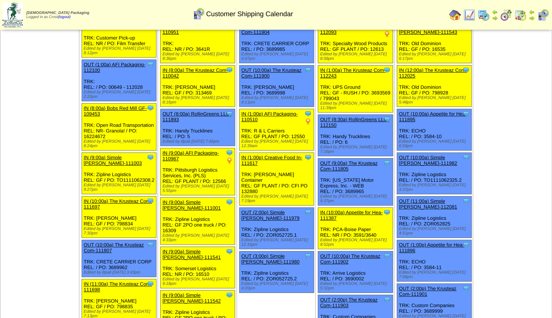
click at [120, 198] on link "IN (10:00a) The Krusteaz Com-111697" at bounding box center [118, 203] width 68 height 11
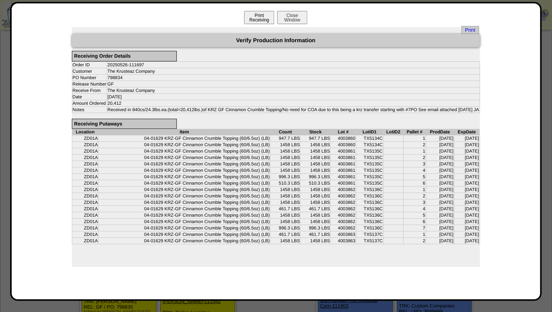
click at [258, 18] on button "Print Receiving" at bounding box center [259, 17] width 30 height 13
click at [472, 30] on span "Print" at bounding box center [470, 30] width 17 height 8
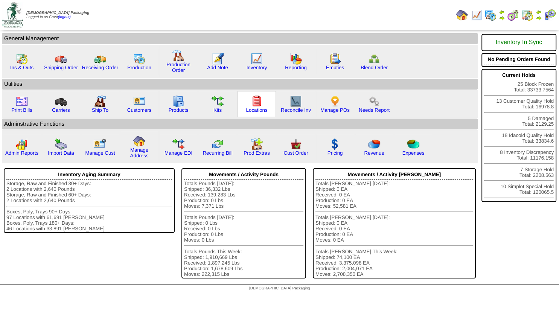
click at [255, 107] on img at bounding box center [257, 101] width 12 height 12
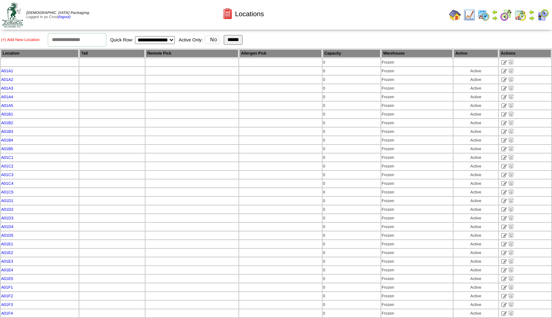
click at [21, 42] on link "(+) Add New Location" at bounding box center [20, 40] width 38 height 5
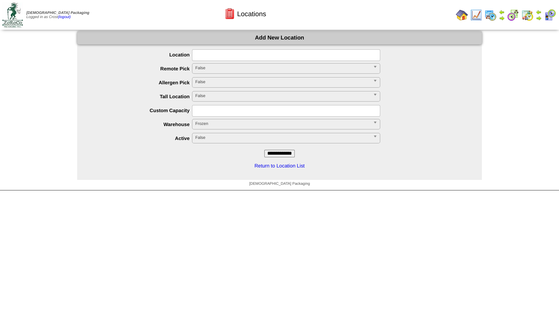
click at [201, 56] on input "text" at bounding box center [286, 55] width 188 height 12
type input "********"
drag, startPoint x: 202, startPoint y: 136, endPoint x: 202, endPoint y: 145, distance: 8.3
click at [203, 137] on span "False" at bounding box center [282, 137] width 175 height 9
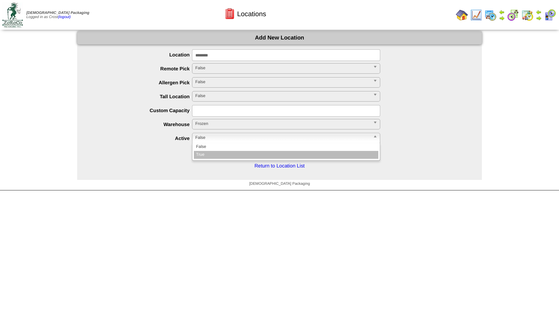
click at [196, 155] on li "True" at bounding box center [286, 155] width 184 height 8
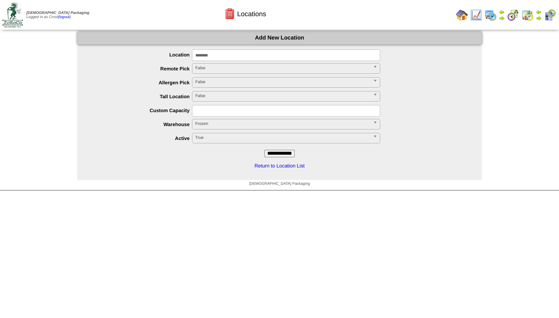
click at [276, 152] on input "**********" at bounding box center [279, 154] width 30 height 8
